Goal: Use online tool/utility

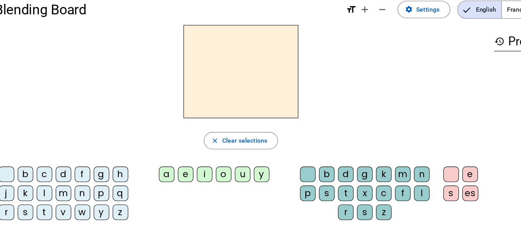
click at [51, 185] on div "l" at bounding box center [51, 185] width 14 height 14
click at [176, 167] on div "e" at bounding box center [178, 168] width 14 height 14
click at [161, 167] on div "a" at bounding box center [161, 168] width 14 height 14
click at [229, 168] on div "u" at bounding box center [229, 168] width 14 height 14
click at [49, 203] on div "t" at bounding box center [51, 203] width 14 height 14
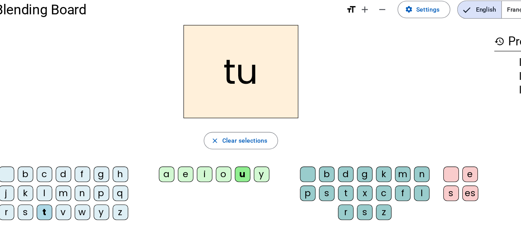
click at [176, 167] on div "e" at bounding box center [178, 168] width 14 height 14
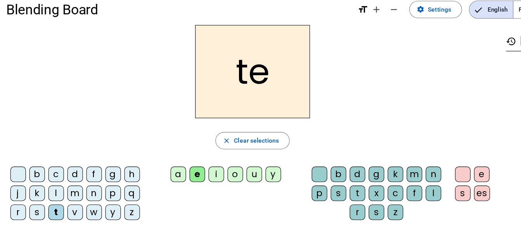
click at [19, 167] on div at bounding box center [17, 168] width 14 height 14
click at [46, 204] on div "t" at bounding box center [51, 203] width 14 height 14
click at [154, 170] on div "a" at bounding box center [161, 168] width 14 height 14
